Goal: Information Seeking & Learning: Learn about a topic

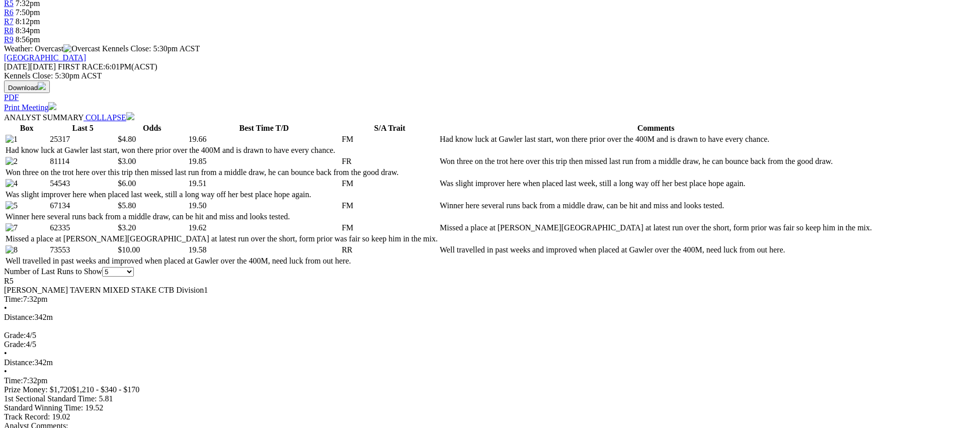
scroll to position [396, 0]
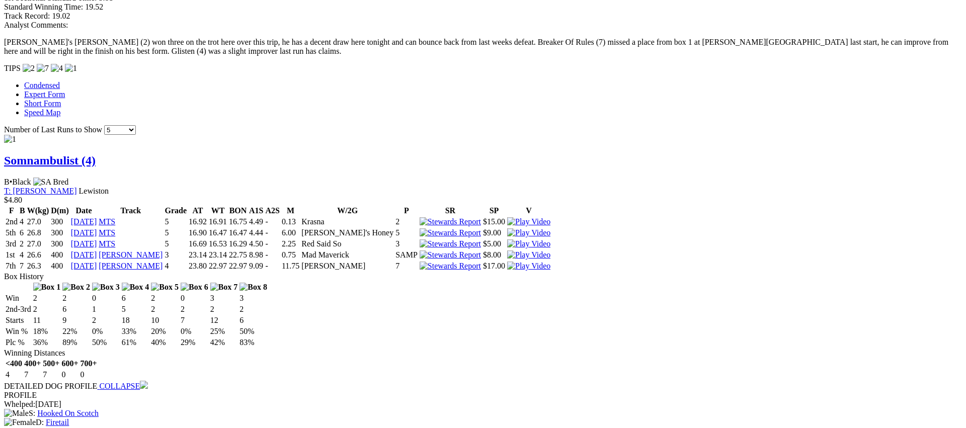
scroll to position [0, 0]
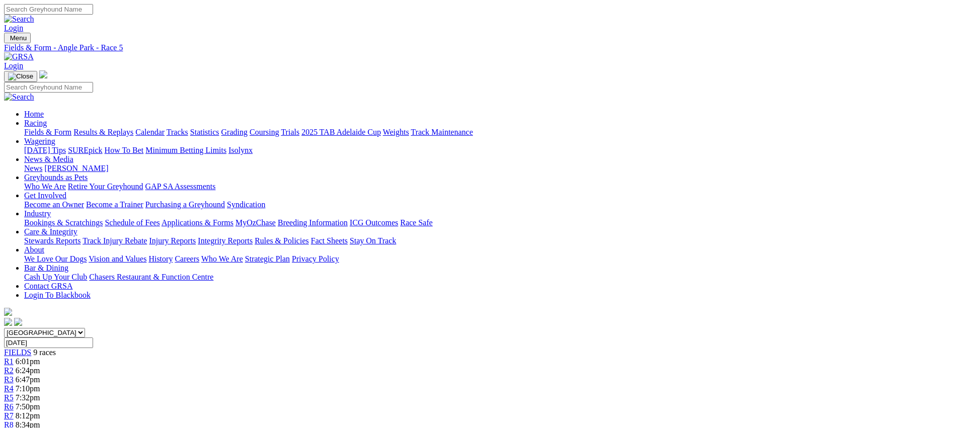
click at [14, 402] on span "R6" at bounding box center [9, 406] width 10 height 9
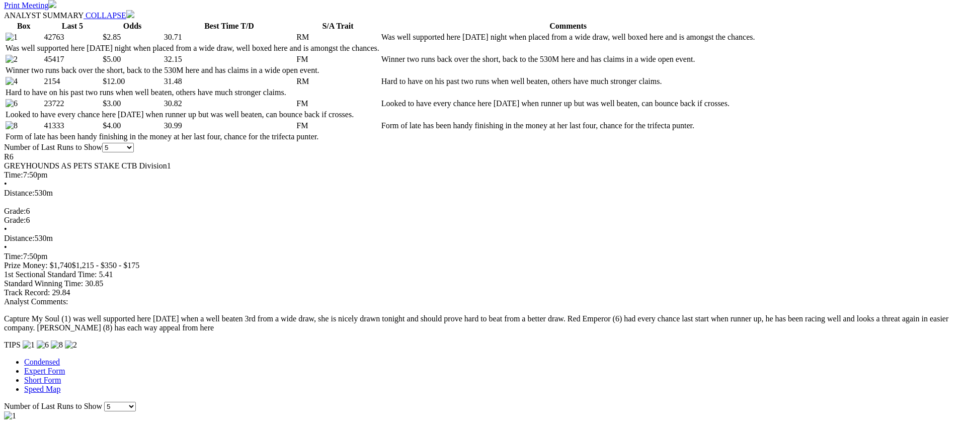
scroll to position [496, 0]
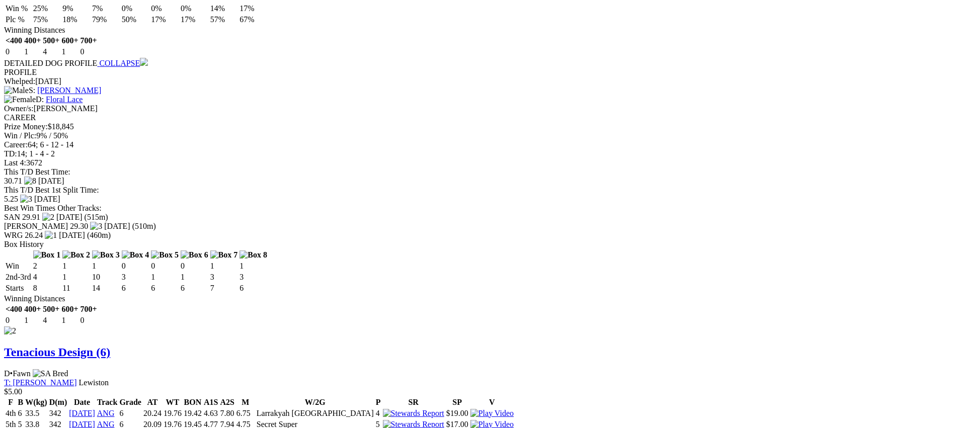
scroll to position [1093, 0]
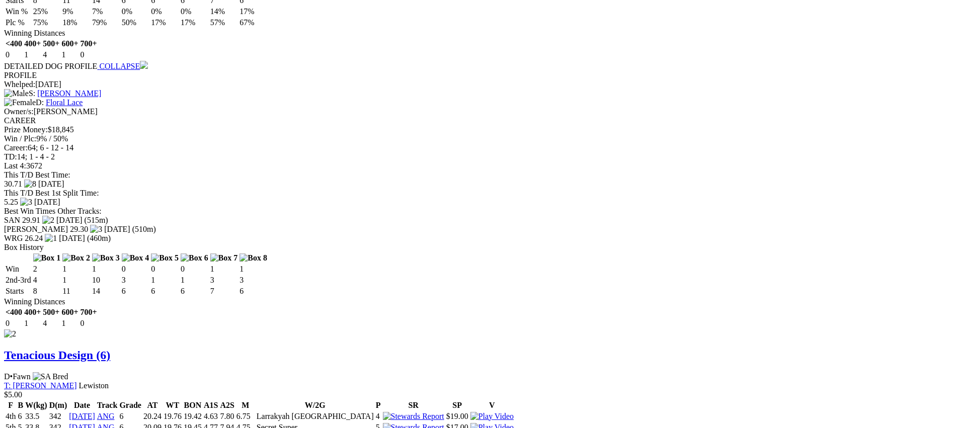
drag, startPoint x: 598, startPoint y: 86, endPoint x: 582, endPoint y: 87, distance: 15.7
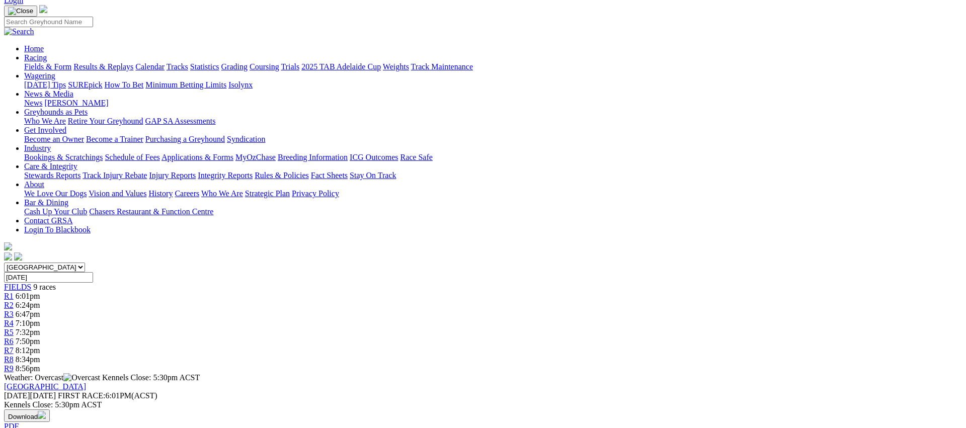
scroll to position [0, 0]
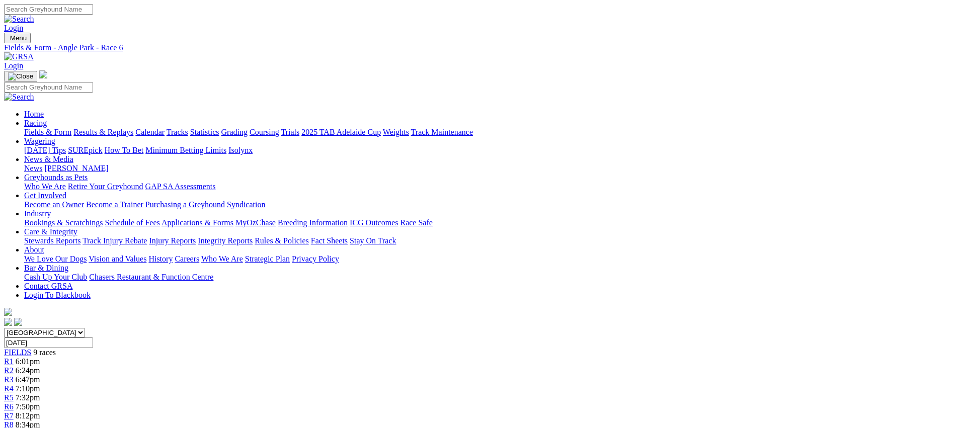
click at [652, 412] on div "R7 8:12pm" at bounding box center [483, 416] width 958 height 9
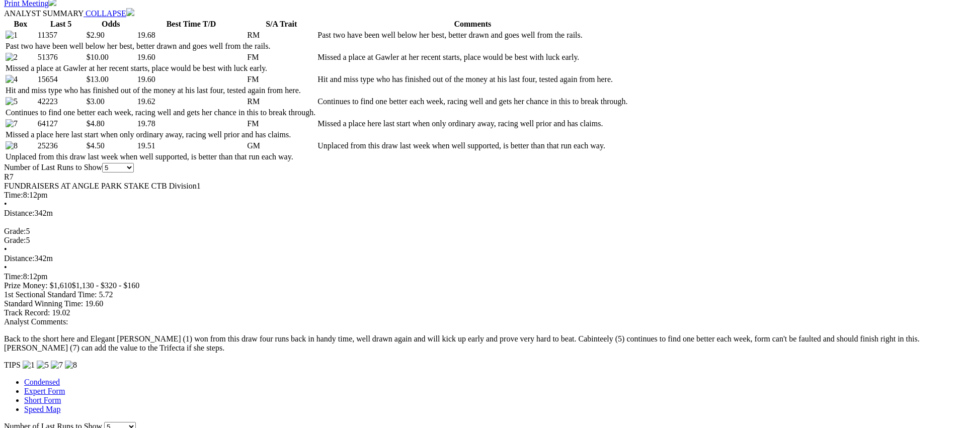
scroll to position [516, 0]
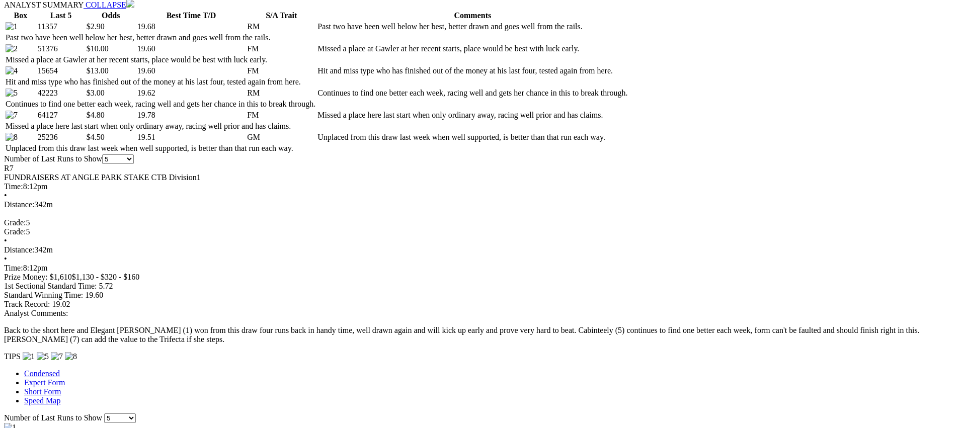
scroll to position [507, 0]
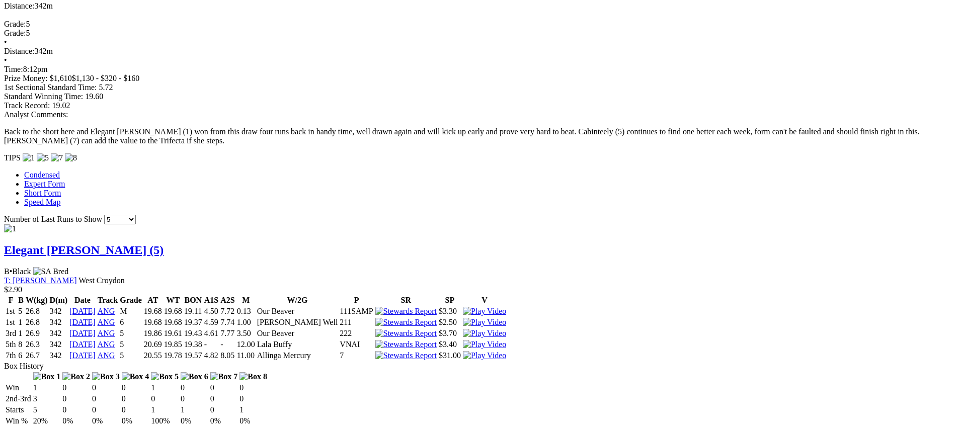
scroll to position [708, 0]
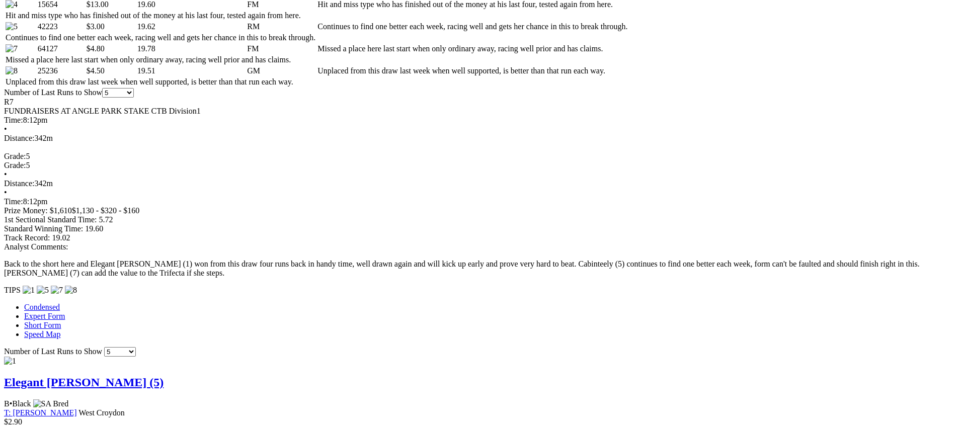
scroll to position [574, 0]
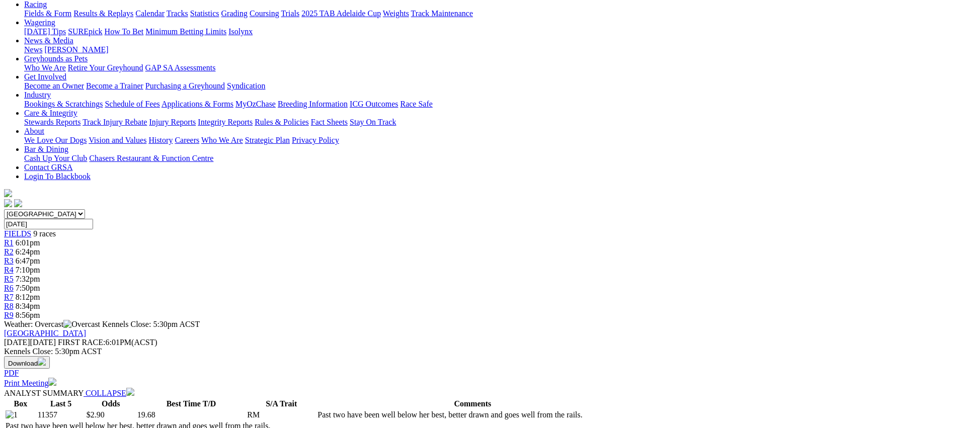
scroll to position [0, 0]
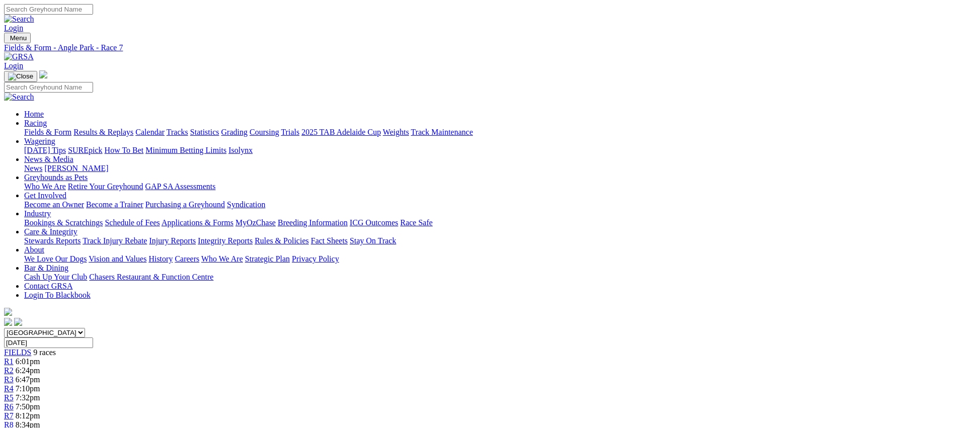
click at [14, 421] on span "R8" at bounding box center [9, 425] width 10 height 9
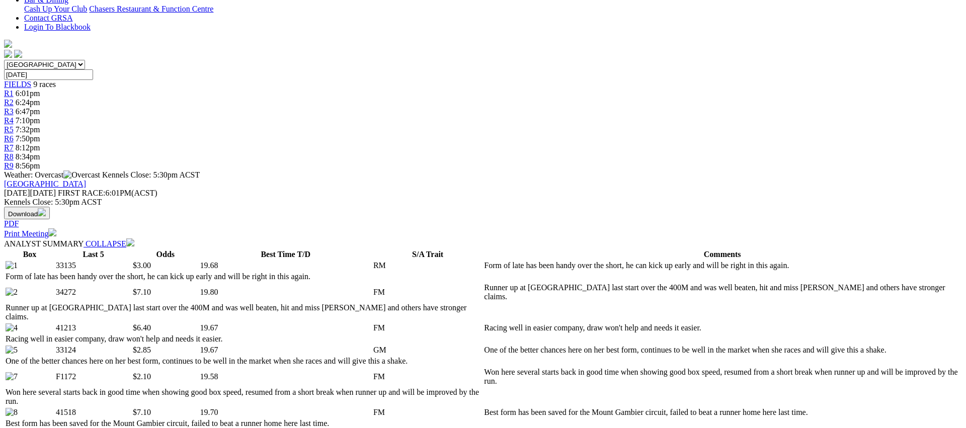
scroll to position [275, 0]
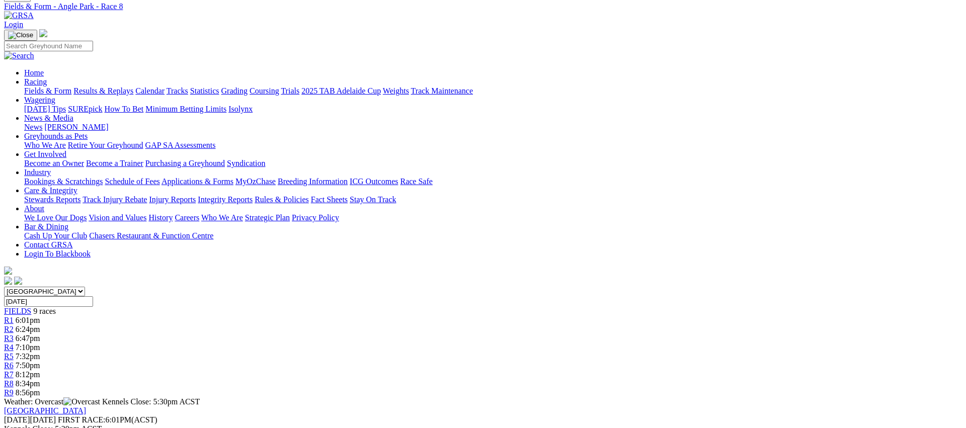
scroll to position [0, 0]
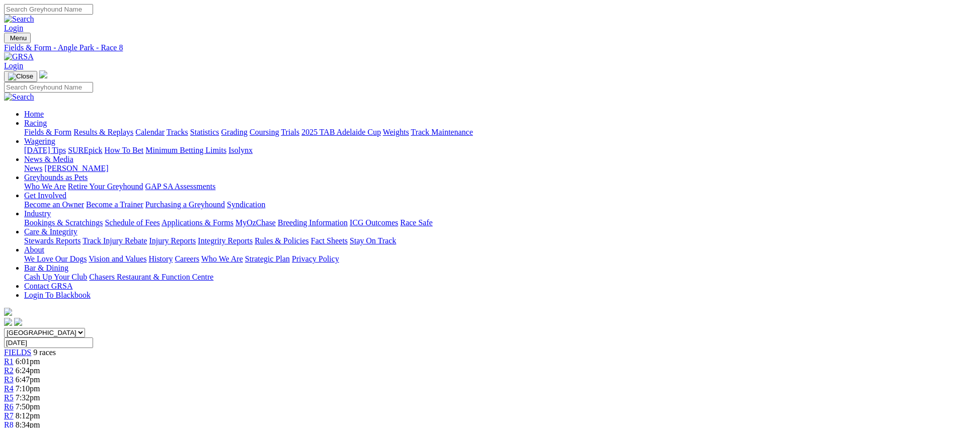
click at [773, 428] on div "R9 8:56pm" at bounding box center [483, 434] width 958 height 9
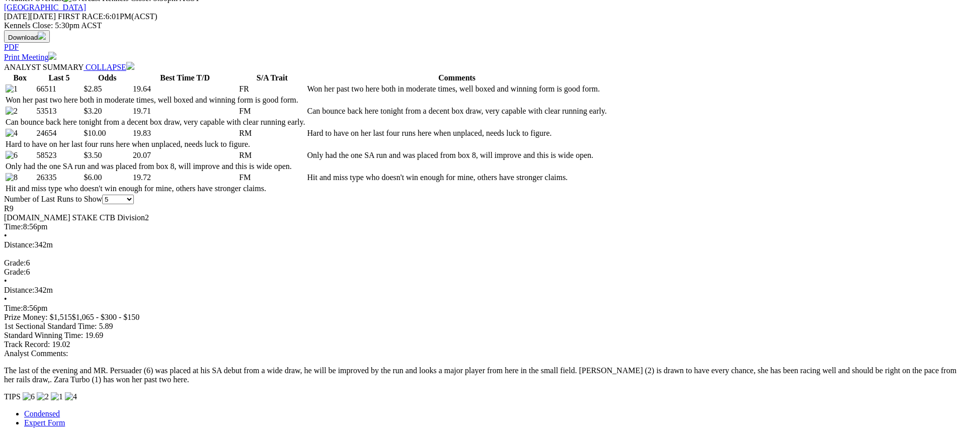
scroll to position [446, 0]
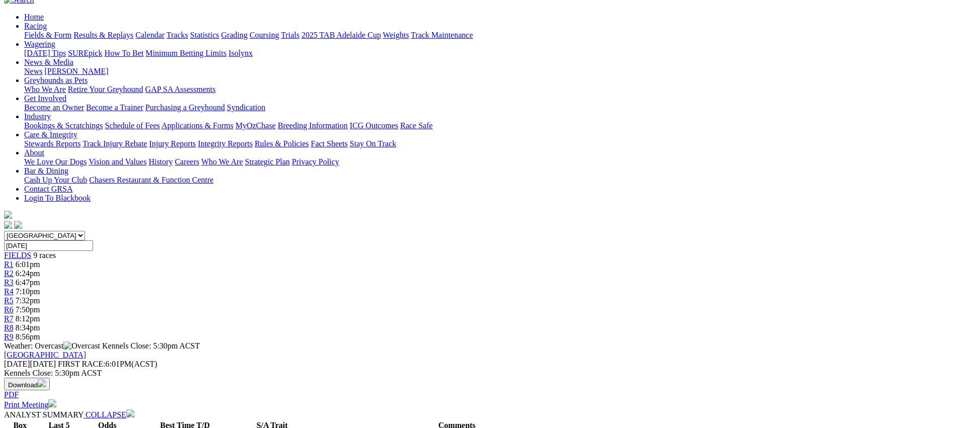
scroll to position [0, 0]
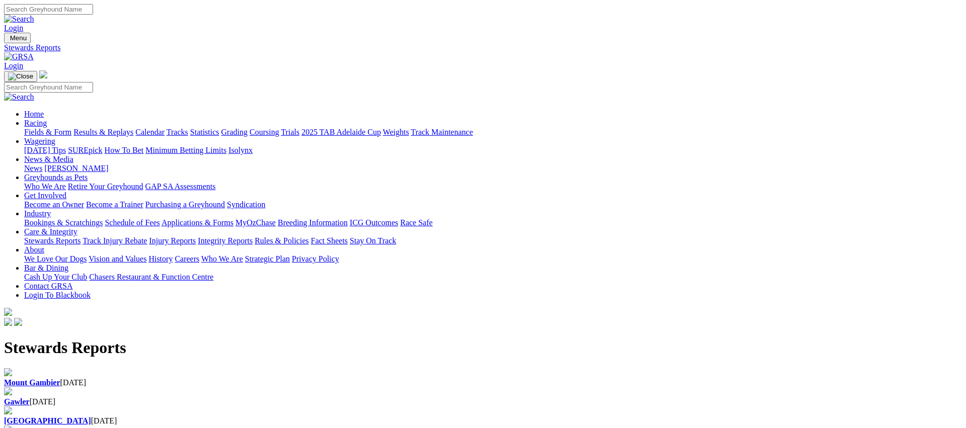
click at [47, 119] on link "Racing" at bounding box center [35, 123] width 23 height 9
click at [71, 128] on link "Fields & Form" at bounding box center [47, 132] width 47 height 9
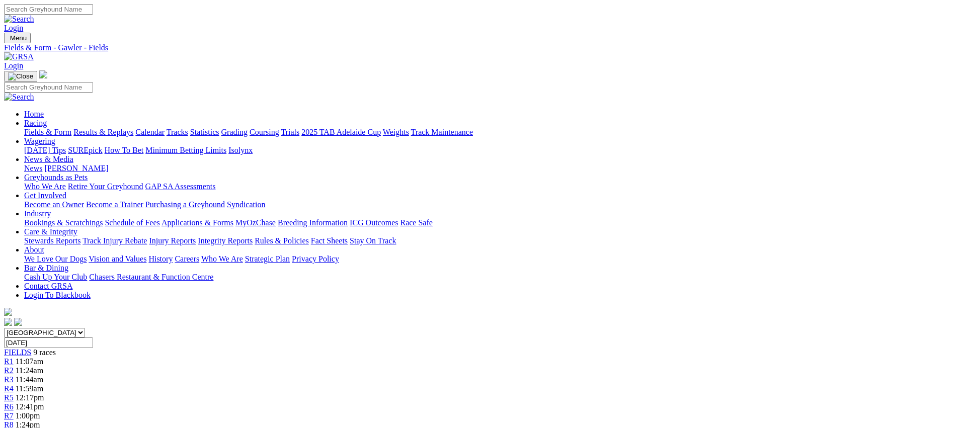
click at [71, 128] on link "Fields & Form" at bounding box center [47, 132] width 47 height 9
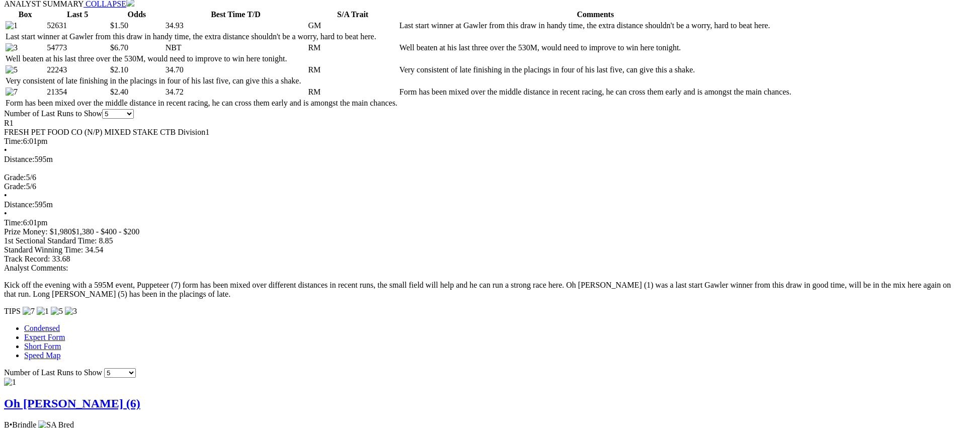
scroll to position [516, 0]
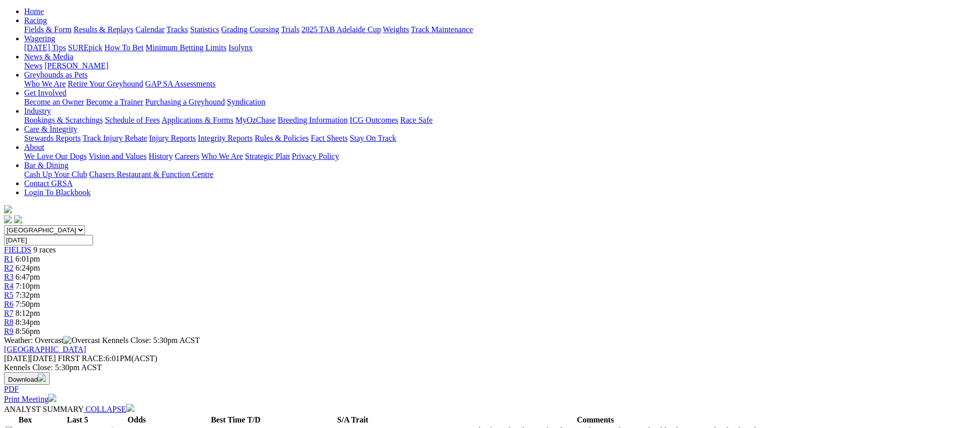
scroll to position [0, 0]
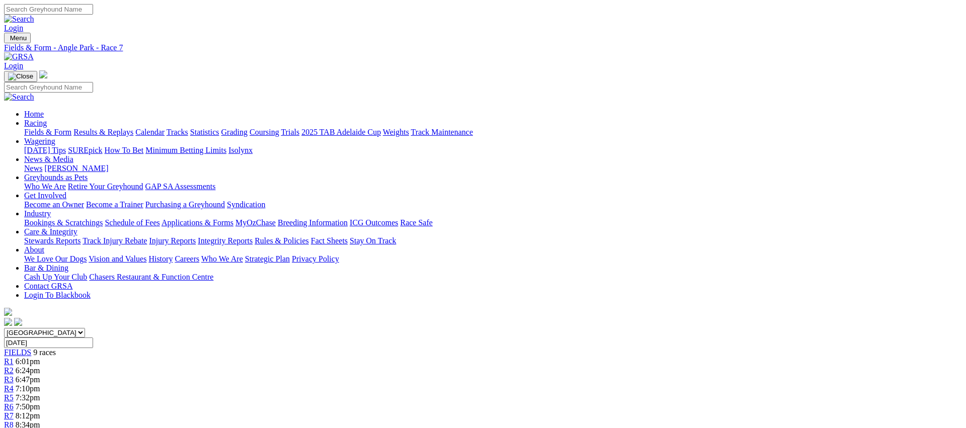
click at [14, 421] on span "R8" at bounding box center [9, 425] width 10 height 9
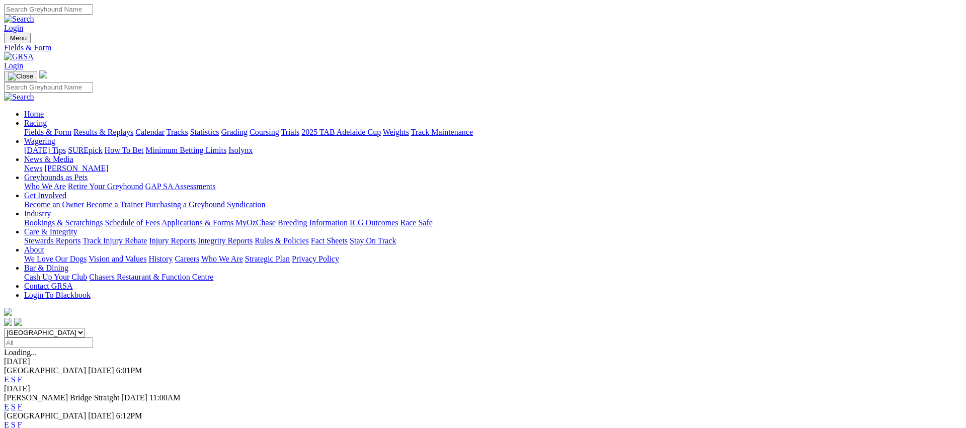
click at [71, 128] on link "Fields & Form" at bounding box center [47, 132] width 47 height 9
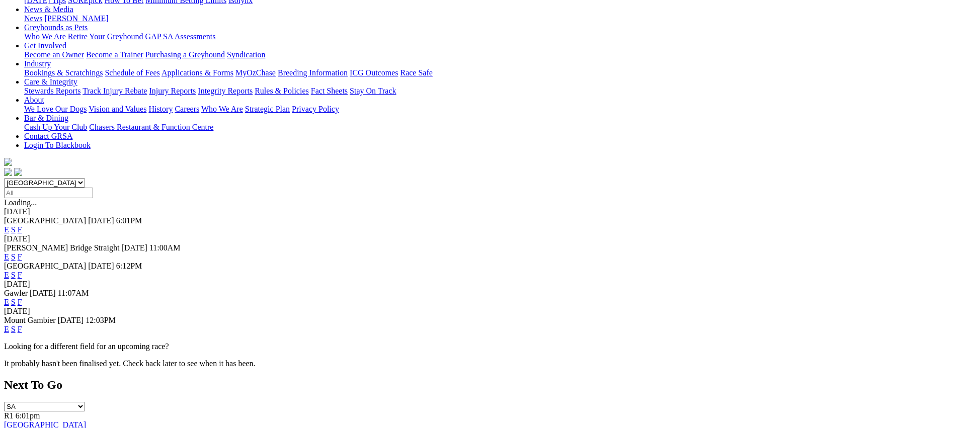
scroll to position [150, 0]
click at [22, 324] on link "F" at bounding box center [20, 328] width 5 height 9
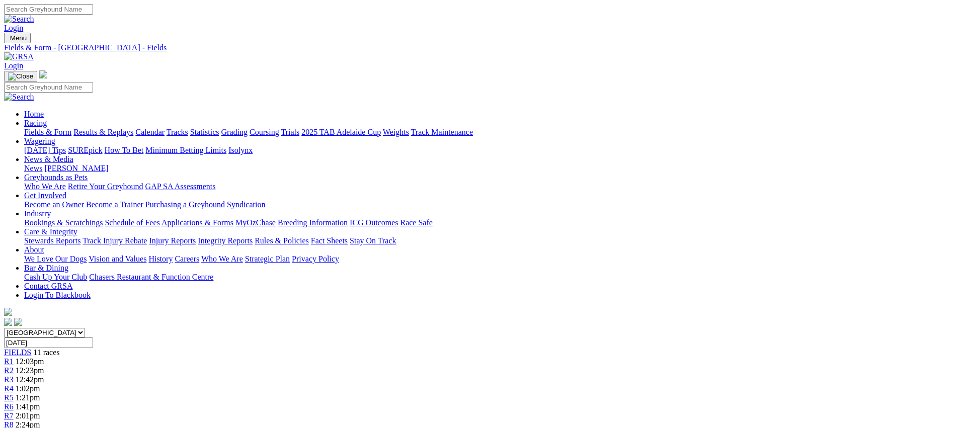
click at [71, 128] on link "Fields & Form" at bounding box center [47, 132] width 47 height 9
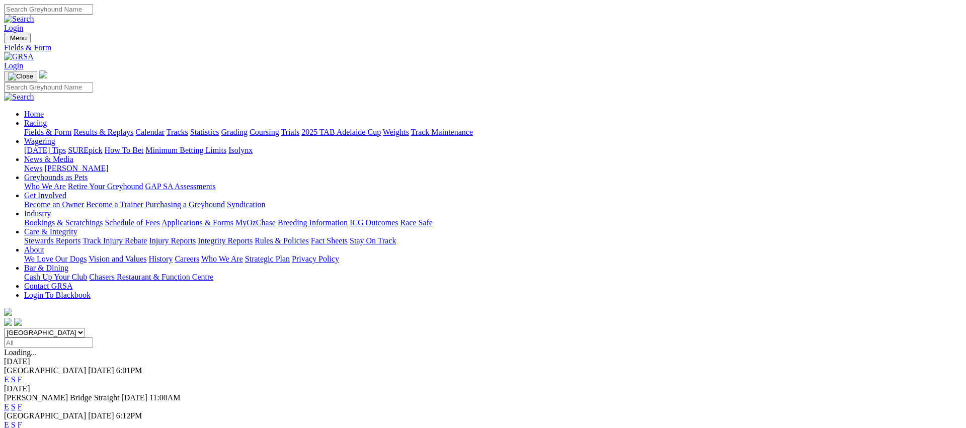
click at [9, 402] on link "E" at bounding box center [6, 406] width 5 height 9
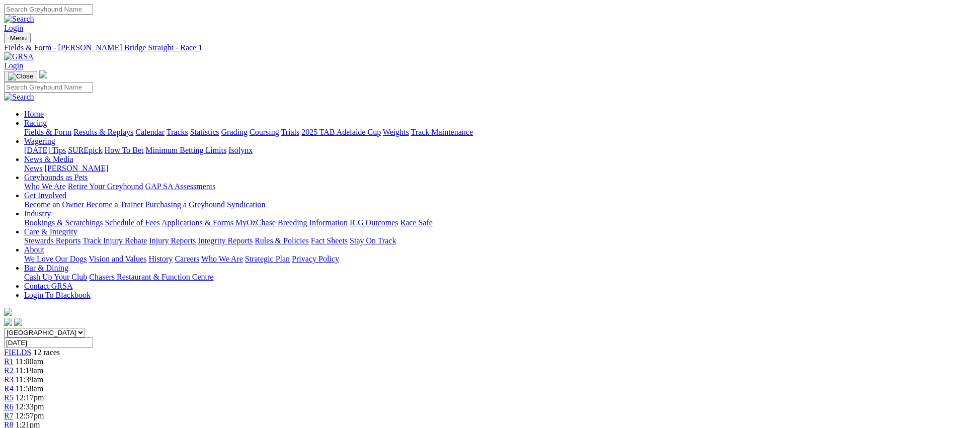
click at [71, 128] on link "Fields & Form" at bounding box center [47, 132] width 47 height 9
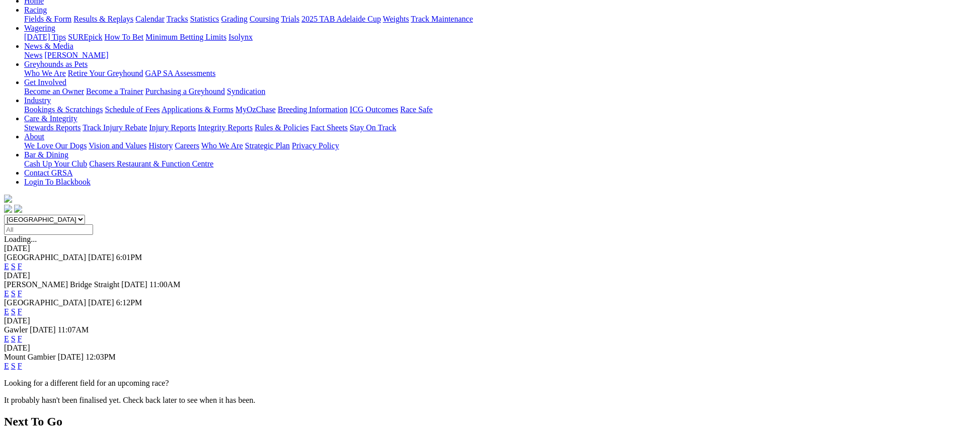
scroll to position [116, 0]
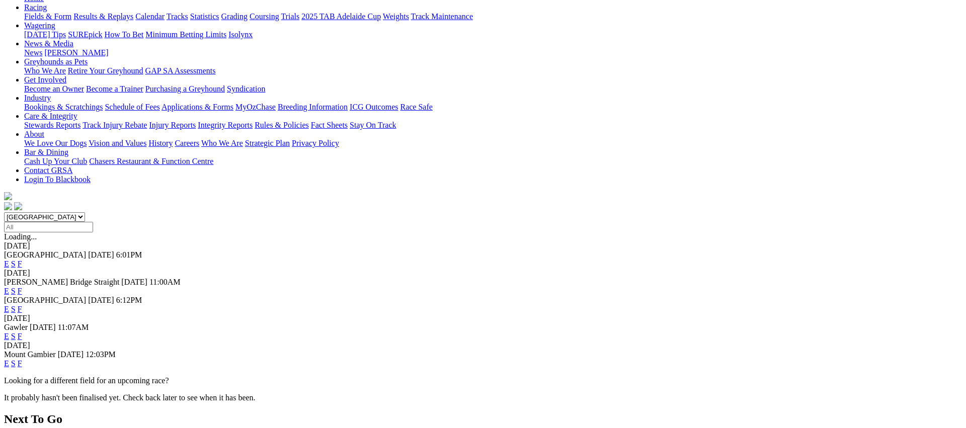
click at [9, 305] on link "E" at bounding box center [6, 309] width 5 height 9
